Goal: Browse casually

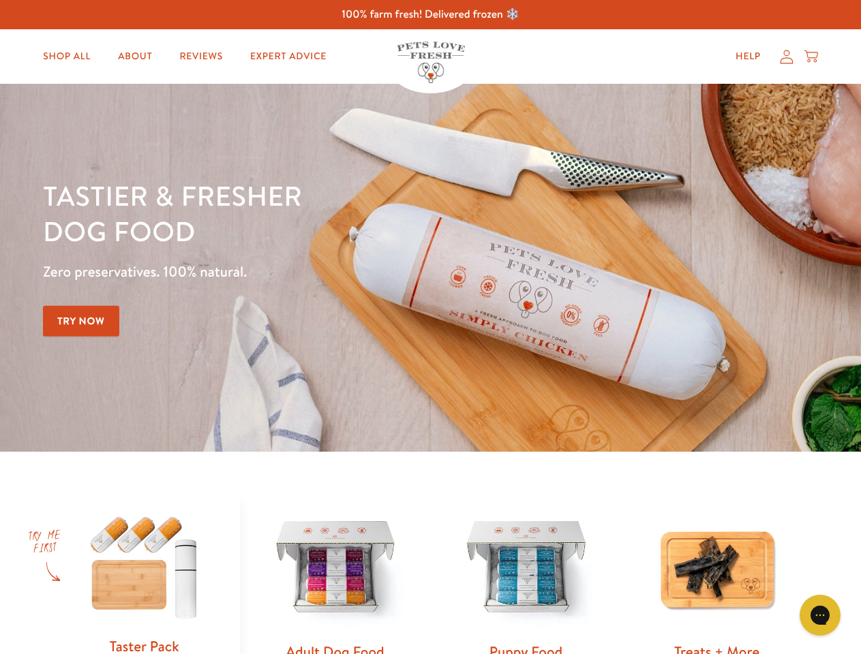
click at [430, 327] on div "Tastier & fresher dog food Zero preservatives. 100% natural. Try Now" at bounding box center [301, 268] width 517 height 180
click at [820, 615] on icon "Gorgias live chat" at bounding box center [819, 615] width 13 height 13
